Goal: Task Accomplishment & Management: Manage account settings

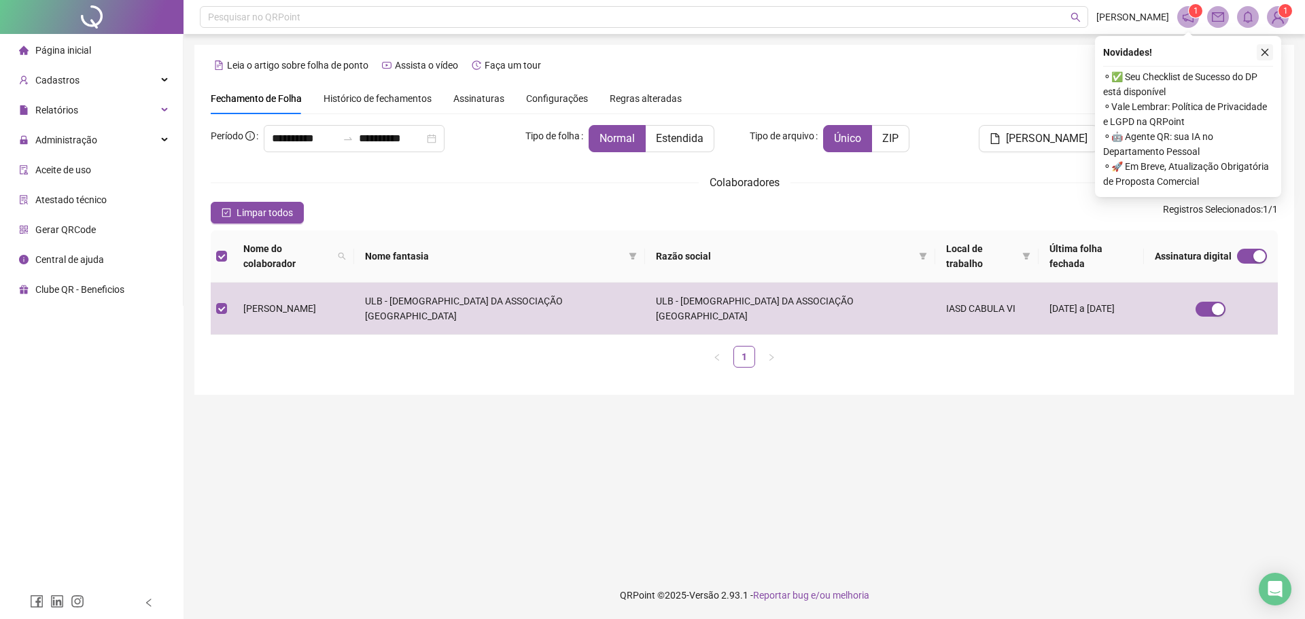
click at [1260, 50] on icon "close" at bounding box center [1265, 53] width 10 height 10
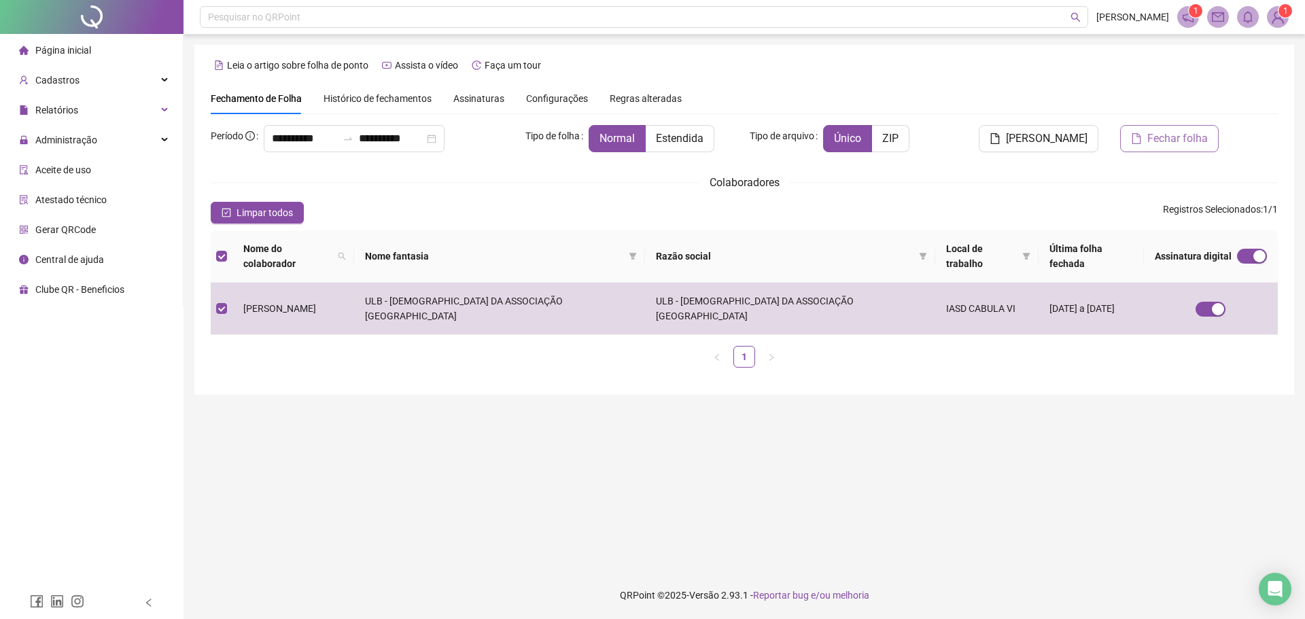
click at [1160, 139] on span "Fechar folha" at bounding box center [1177, 138] width 60 height 16
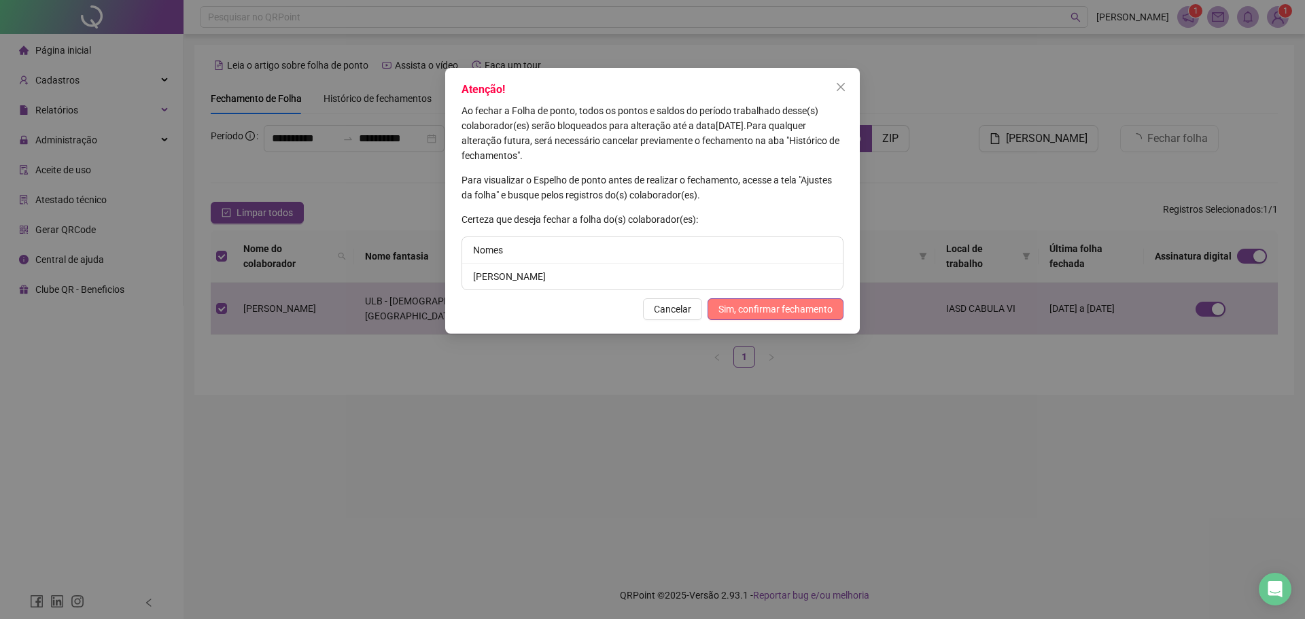
click at [783, 315] on span "Sim, confirmar fechamento" at bounding box center [775, 309] width 114 height 15
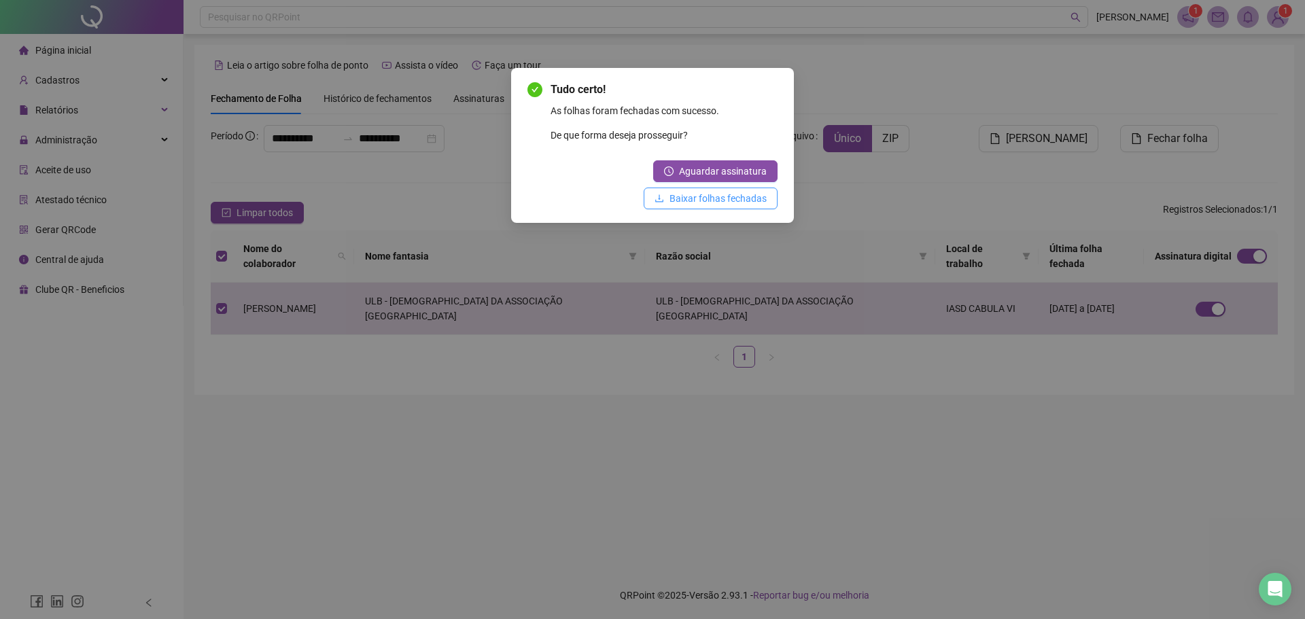
click at [740, 198] on span "Baixar folhas fechadas" at bounding box center [717, 198] width 97 height 15
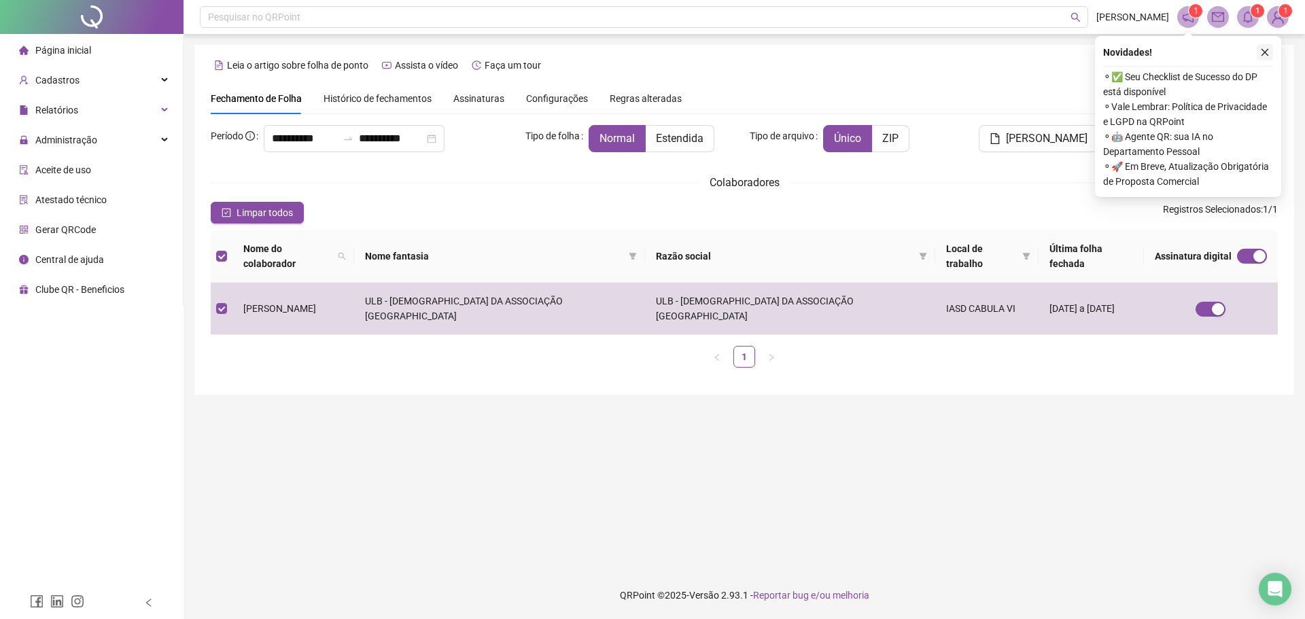
click at [1261, 50] on icon "close" at bounding box center [1265, 53] width 10 height 10
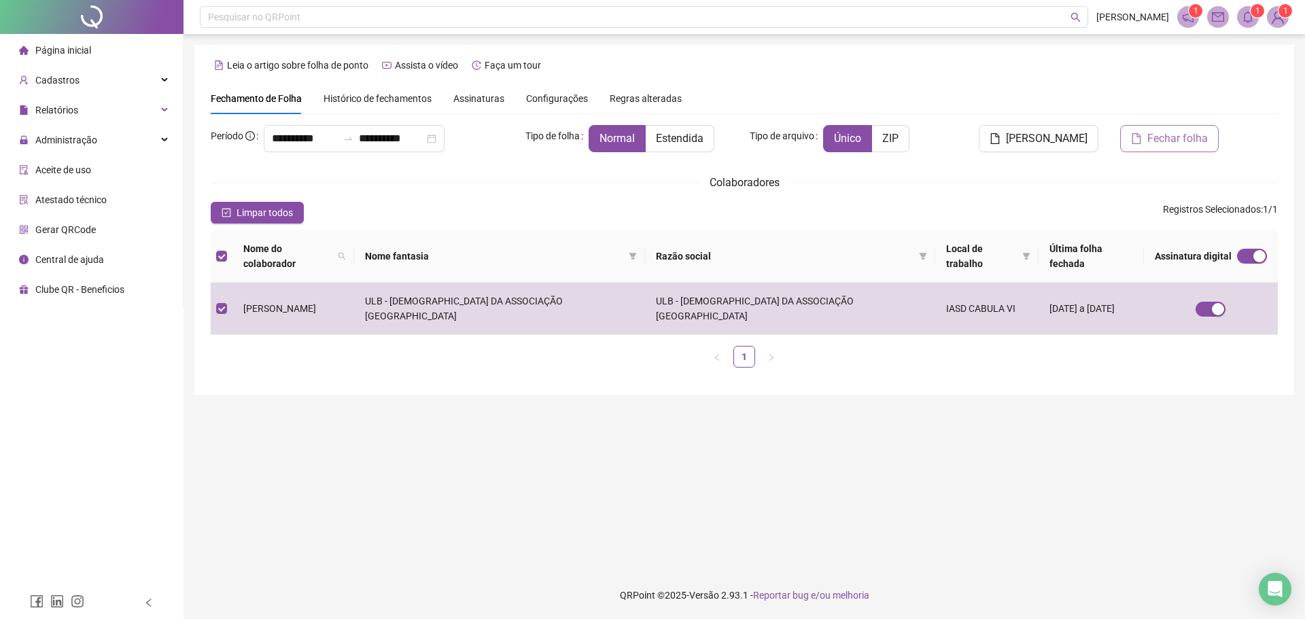
click at [1187, 140] on span "Fechar folha" at bounding box center [1177, 138] width 60 height 16
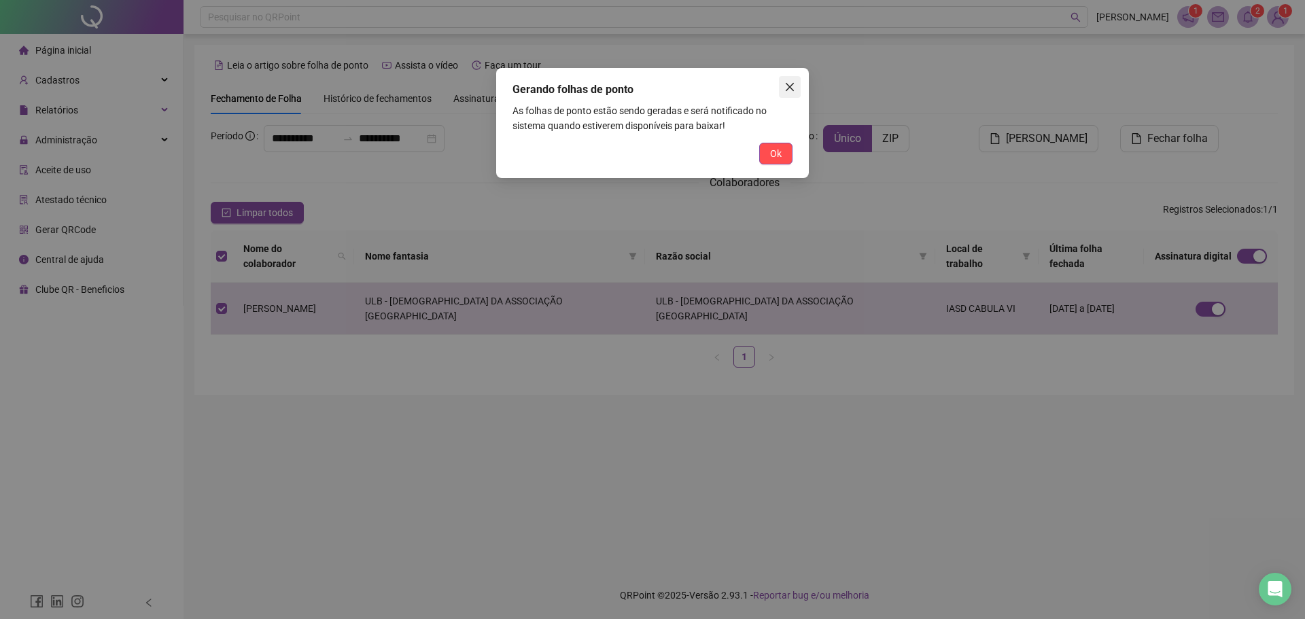
click at [793, 82] on icon "close" at bounding box center [789, 87] width 11 height 11
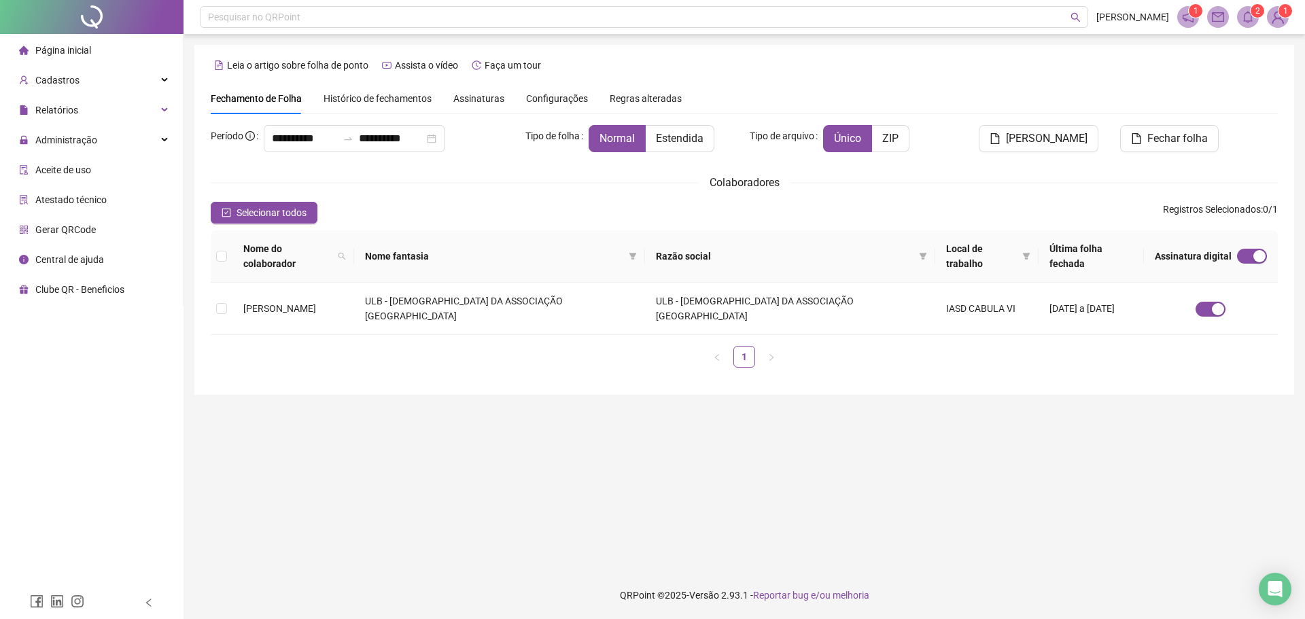
click at [375, 98] on span "Histórico de fechamentos" at bounding box center [378, 98] width 108 height 11
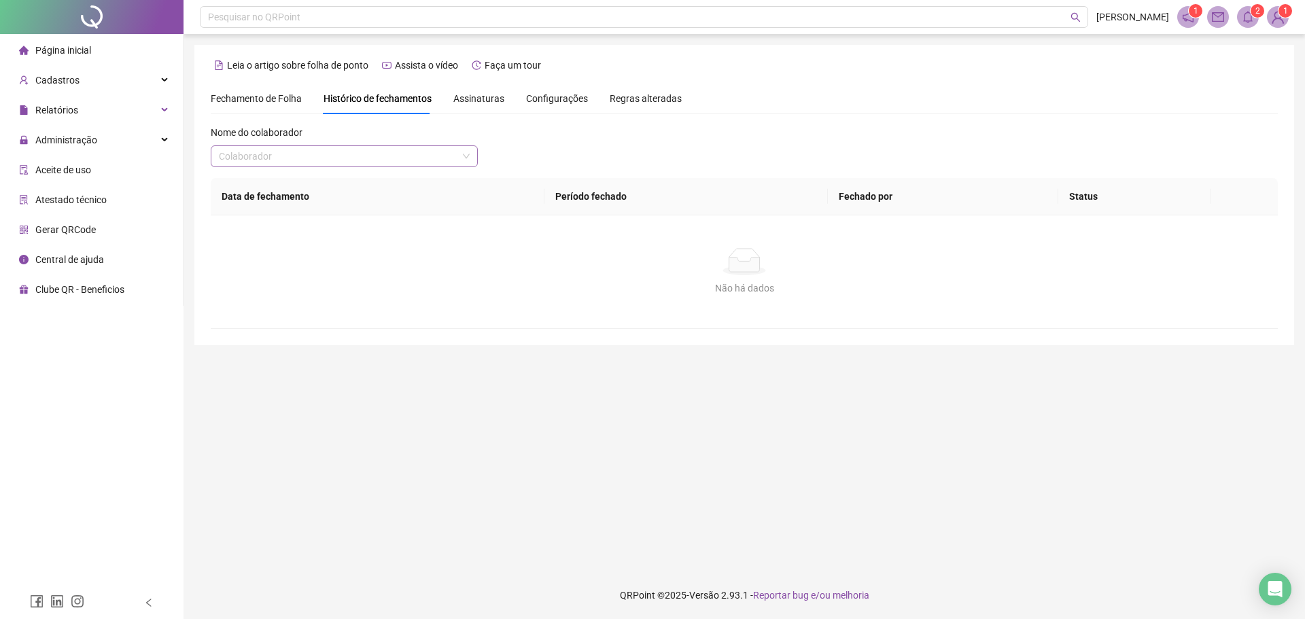
click at [423, 156] on input "search" at bounding box center [338, 156] width 239 height 20
click at [401, 180] on div "[PERSON_NAME]" at bounding box center [344, 183] width 245 height 15
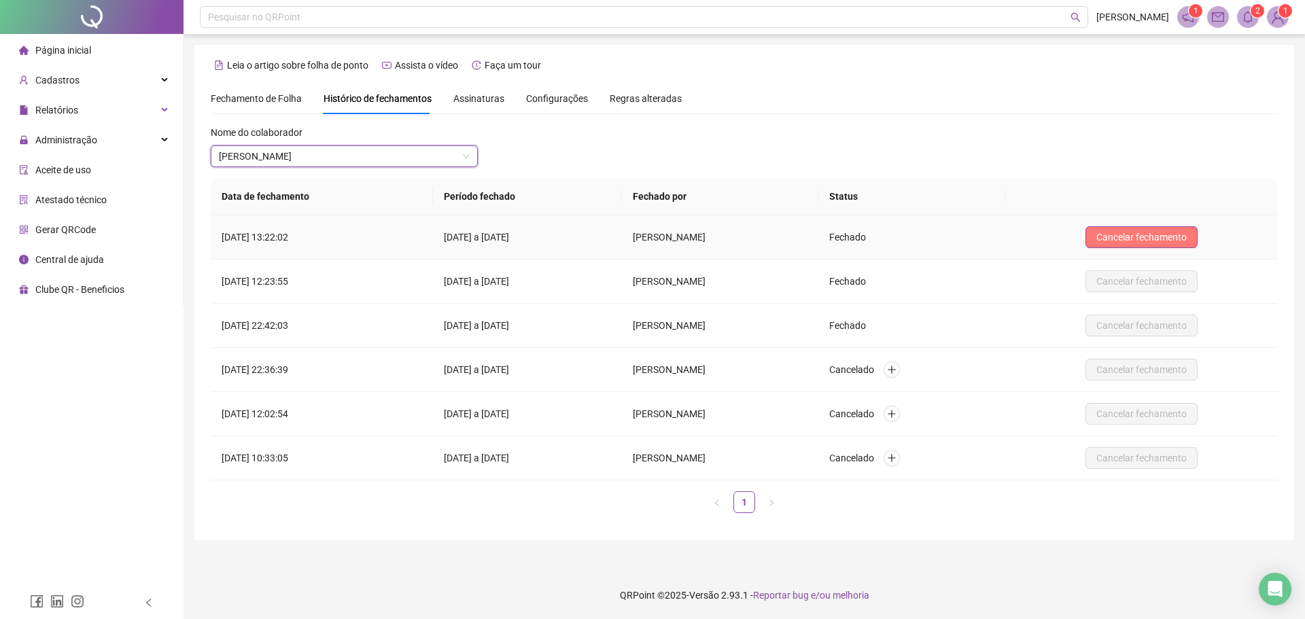
click at [1128, 232] on span "Cancelar fechamento" at bounding box center [1141, 237] width 90 height 15
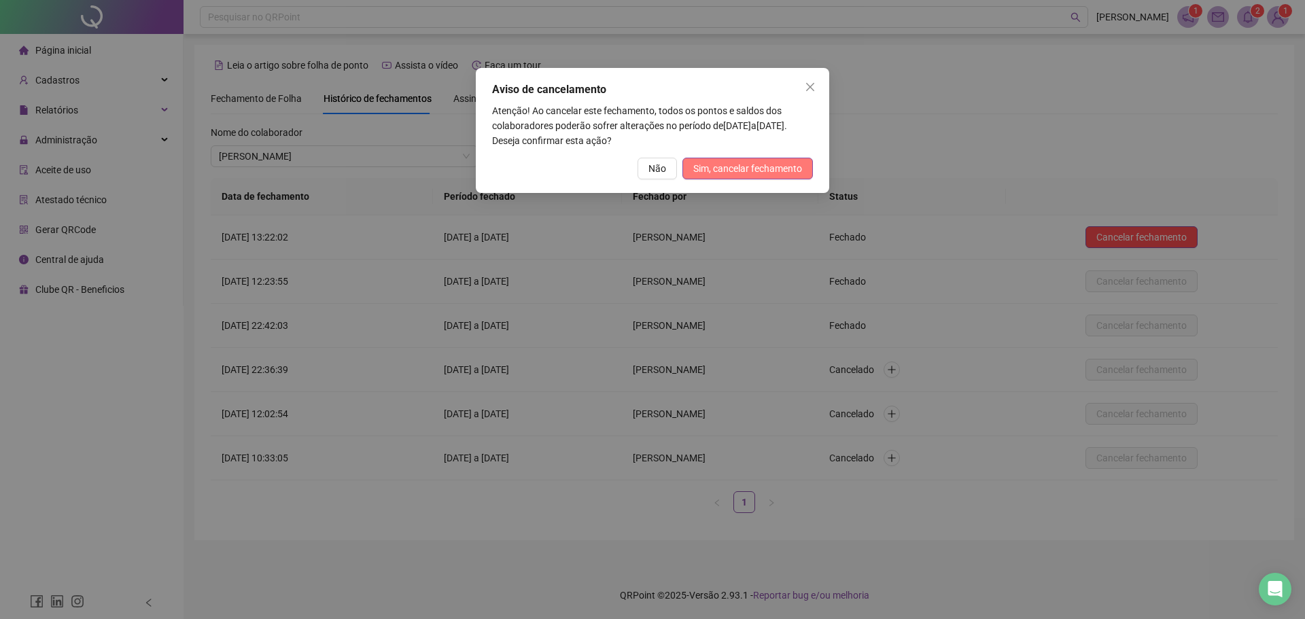
click at [784, 168] on span "Sim, cancelar fechamento" at bounding box center [747, 168] width 109 height 15
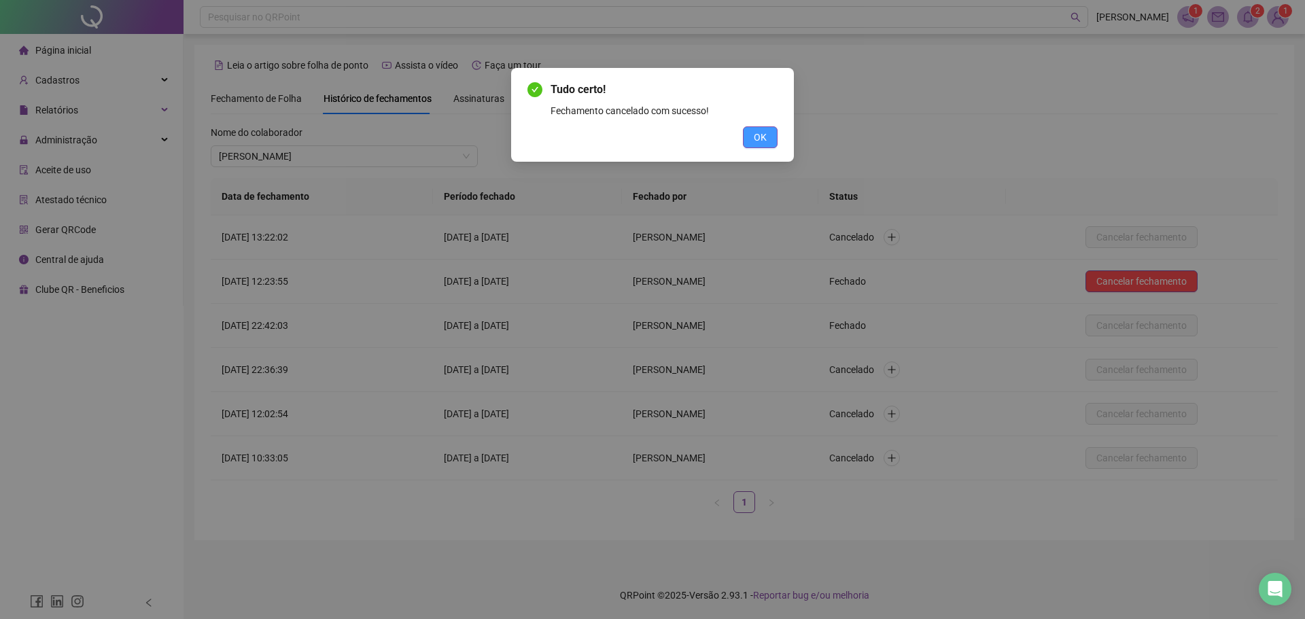
click at [759, 134] on span "OK" at bounding box center [760, 137] width 13 height 15
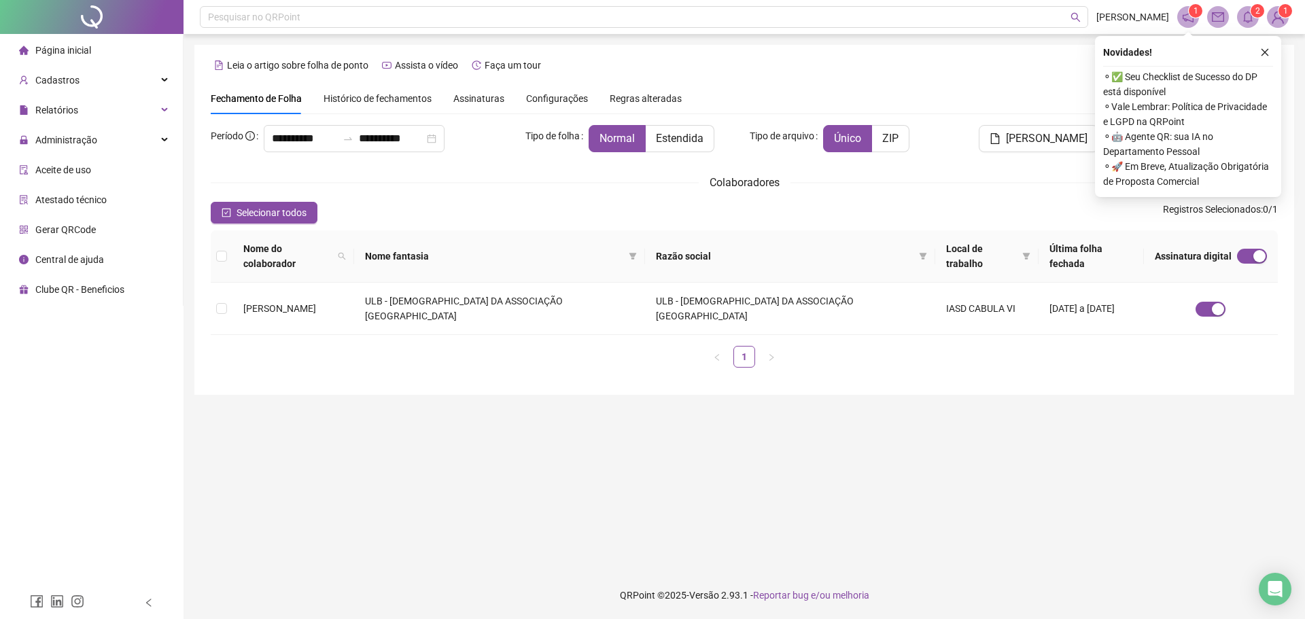
click at [385, 93] on span "Histórico de fechamentos" at bounding box center [378, 98] width 108 height 11
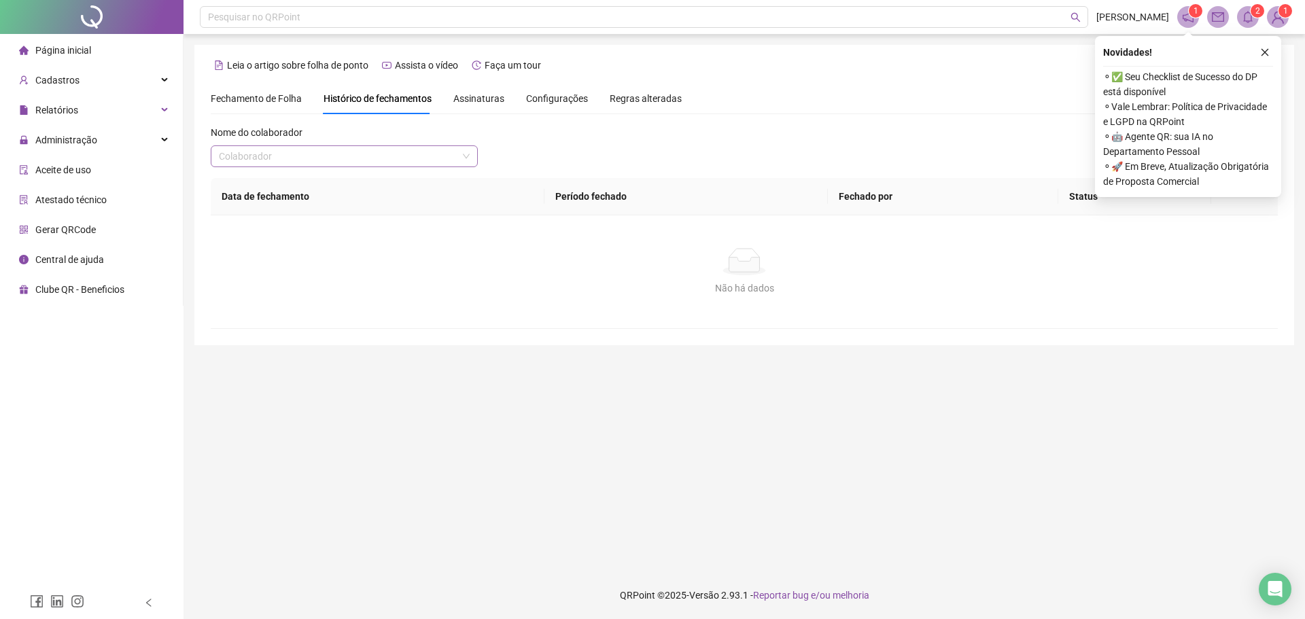
click at [441, 154] on input "search" at bounding box center [338, 156] width 239 height 20
click at [423, 192] on div "[PERSON_NAME]" at bounding box center [344, 184] width 262 height 22
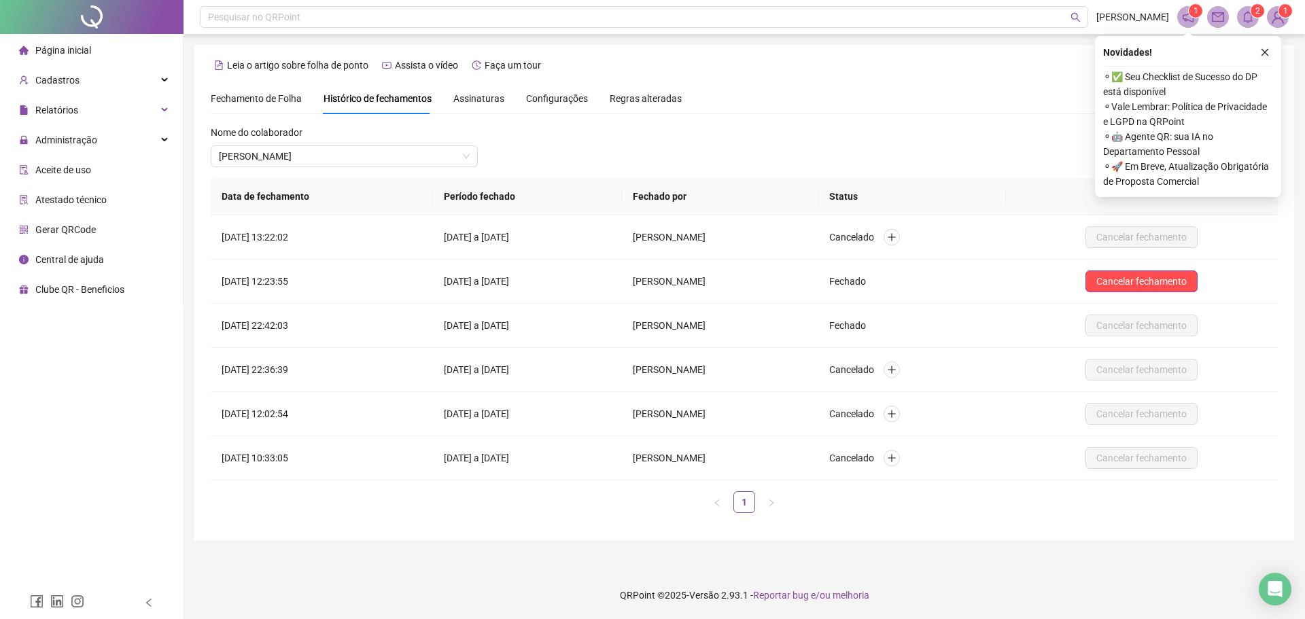
click at [699, 151] on div "Nome do colaborador ELISABETE FRANCA DOS SANTOS DIAS" at bounding box center [744, 151] width 1067 height 53
